Goal: Find specific page/section: Find specific page/section

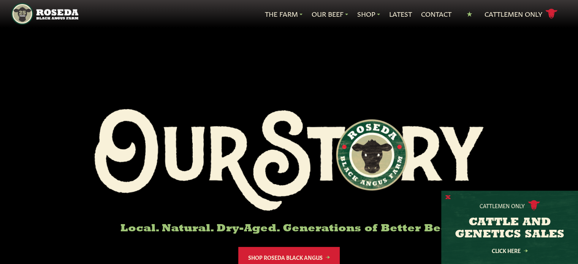
click at [449, 198] on button "X" at bounding box center [448, 198] width 5 height 8
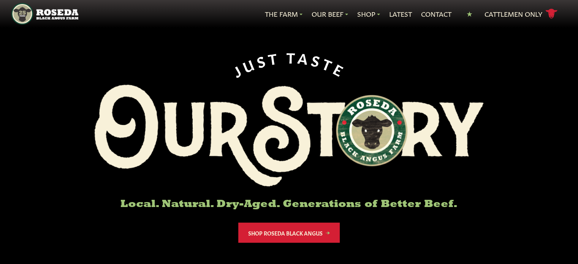
scroll to position [38, 0]
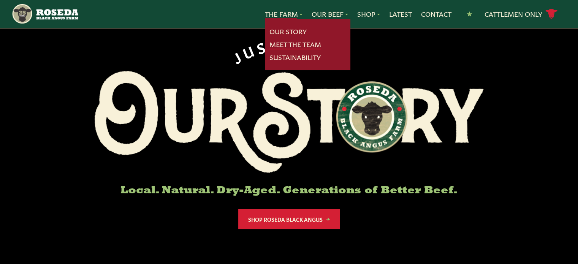
click at [290, 42] on link "Meet The Team" at bounding box center [296, 45] width 52 height 10
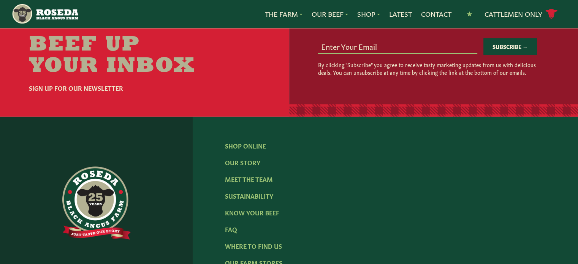
scroll to position [1027, 0]
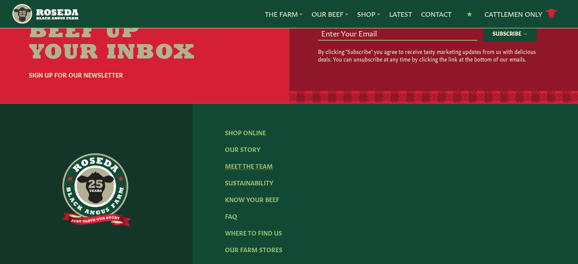
click at [269, 162] on link "Meet The Team" at bounding box center [249, 166] width 48 height 8
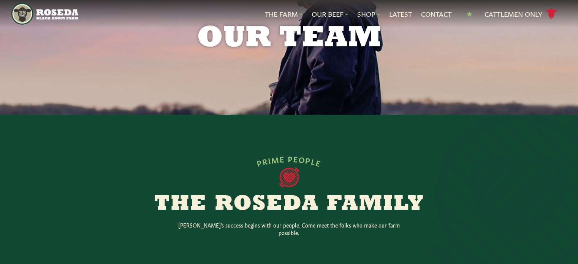
scroll to position [0, 0]
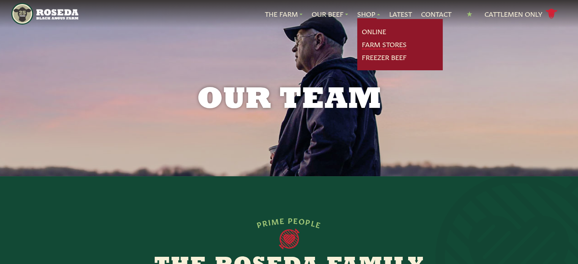
click at [371, 42] on link "Farm Stores" at bounding box center [384, 45] width 45 height 10
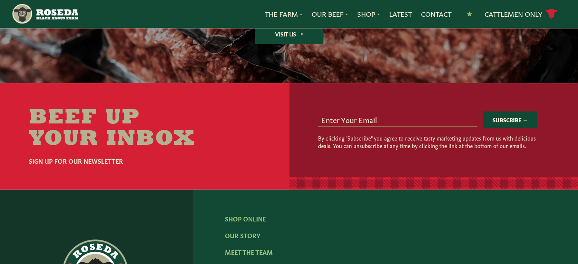
scroll to position [1141, 0]
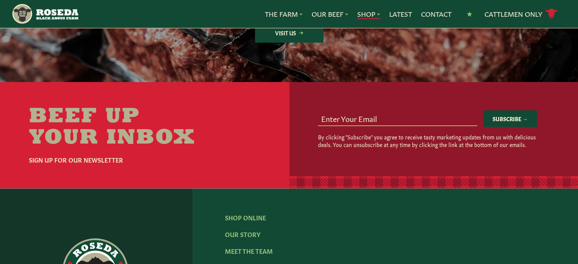
click at [374, 14] on link "Shop" at bounding box center [368, 14] width 23 height 10
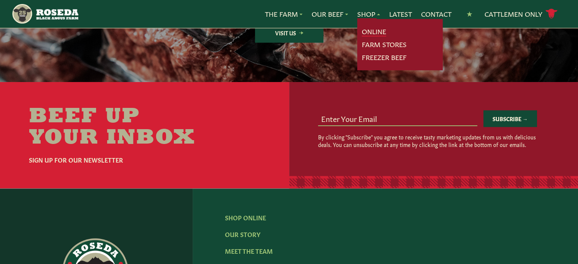
click at [373, 32] on link "Online" at bounding box center [374, 32] width 24 height 10
